Goal: Information Seeking & Learning: Learn about a topic

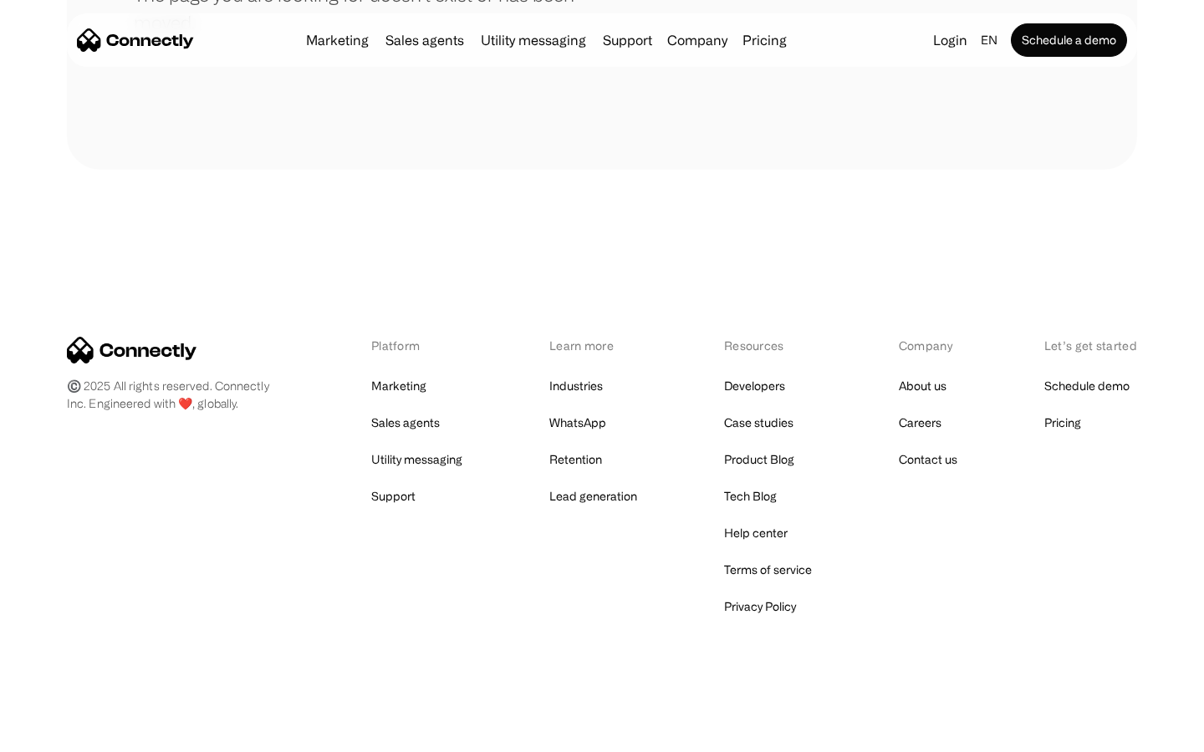
scroll to position [305, 0]
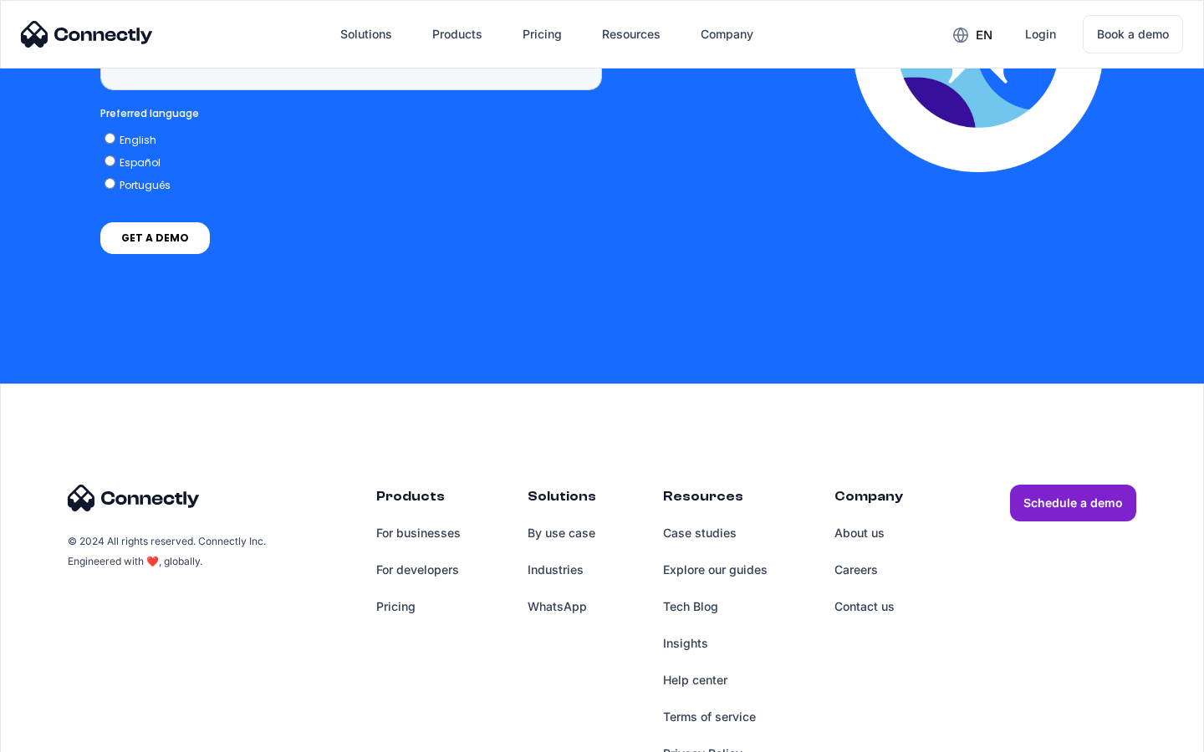
scroll to position [4256, 0]
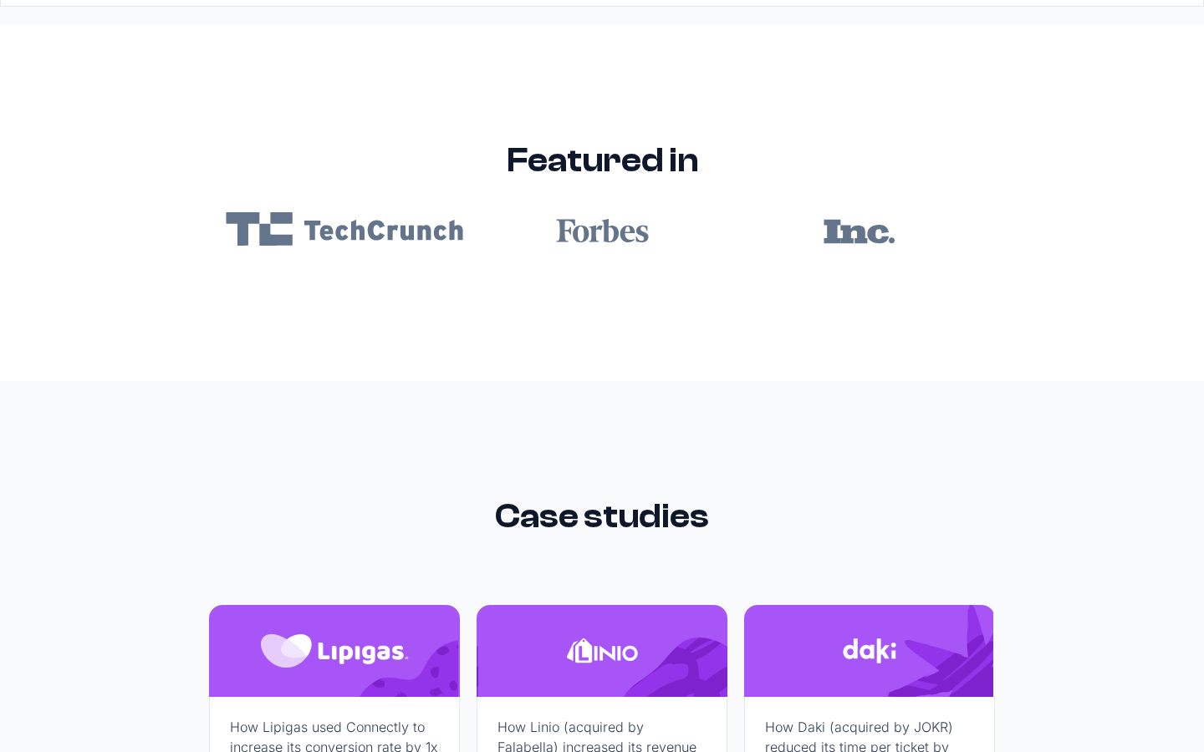
scroll to position [10010, 0]
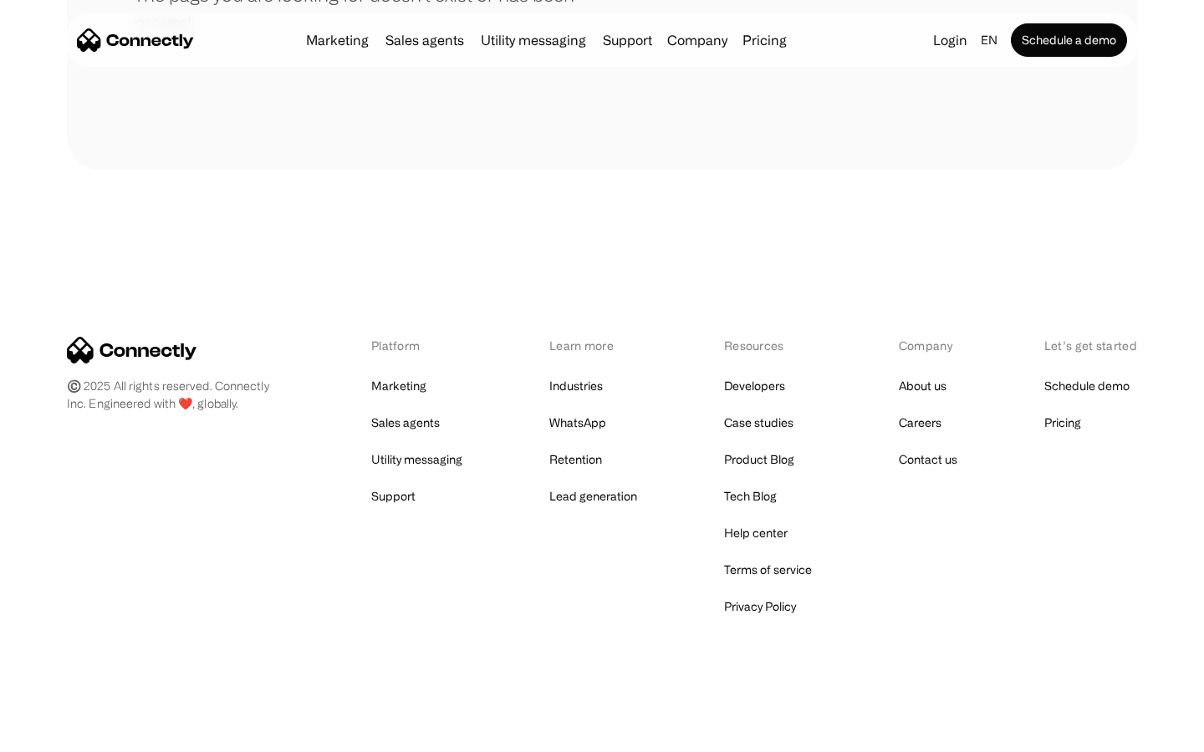
scroll to position [305, 0]
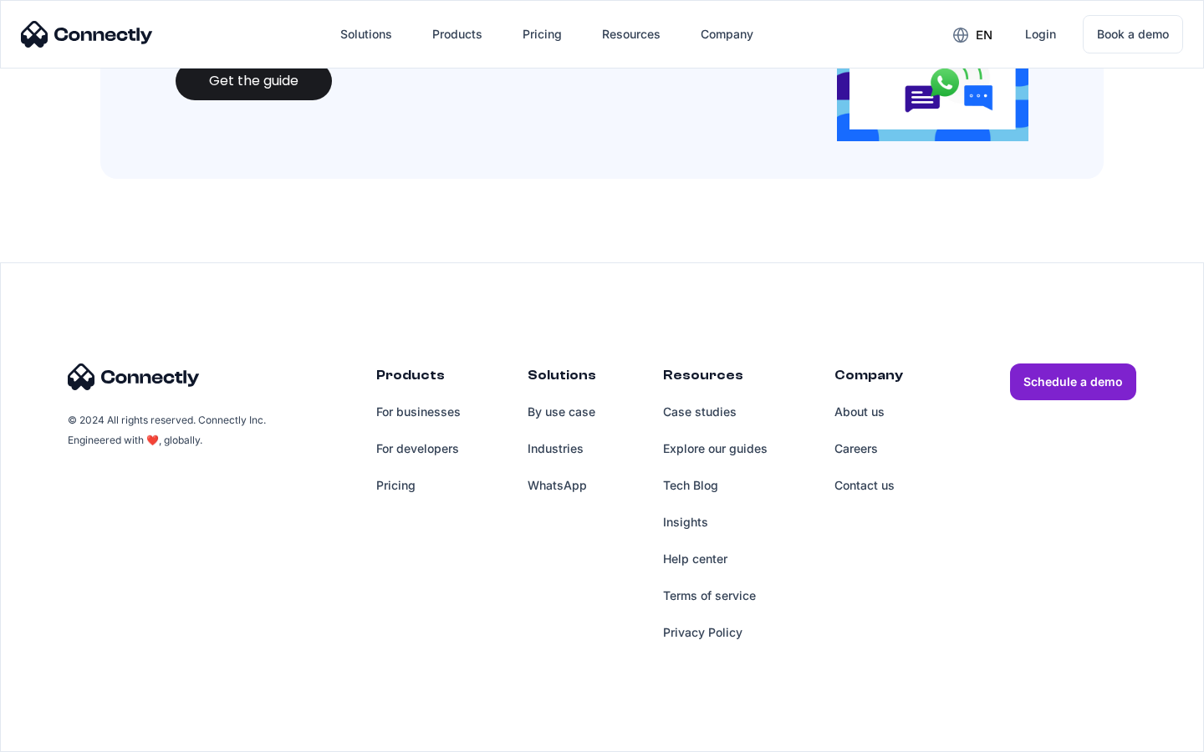
scroll to position [1817, 0]
